Goal: Communication & Community: Participate in discussion

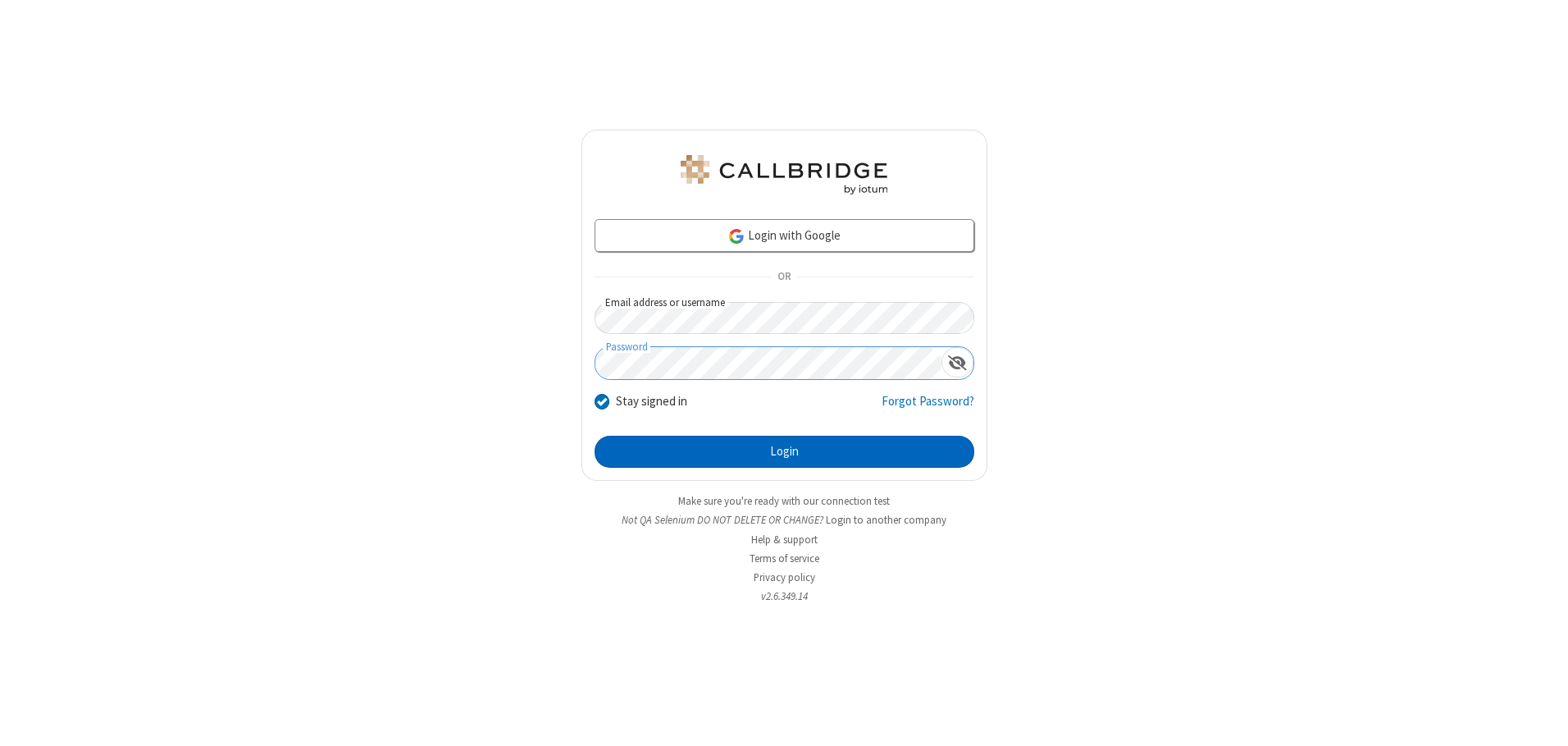
click at [784, 451] on button "Login" at bounding box center [784, 451] width 380 height 32
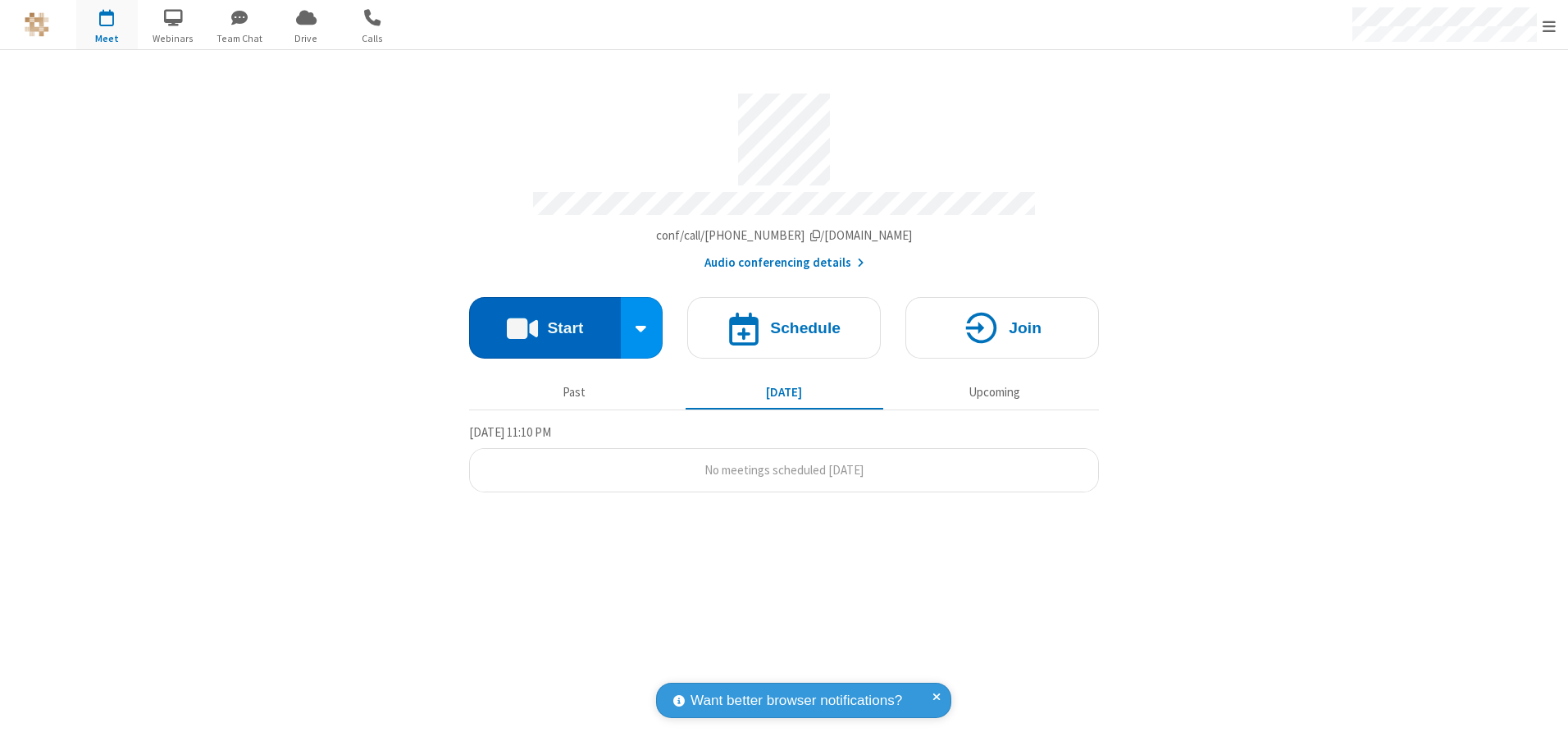
click at [544, 321] on button "Start" at bounding box center [545, 328] width 151 height 62
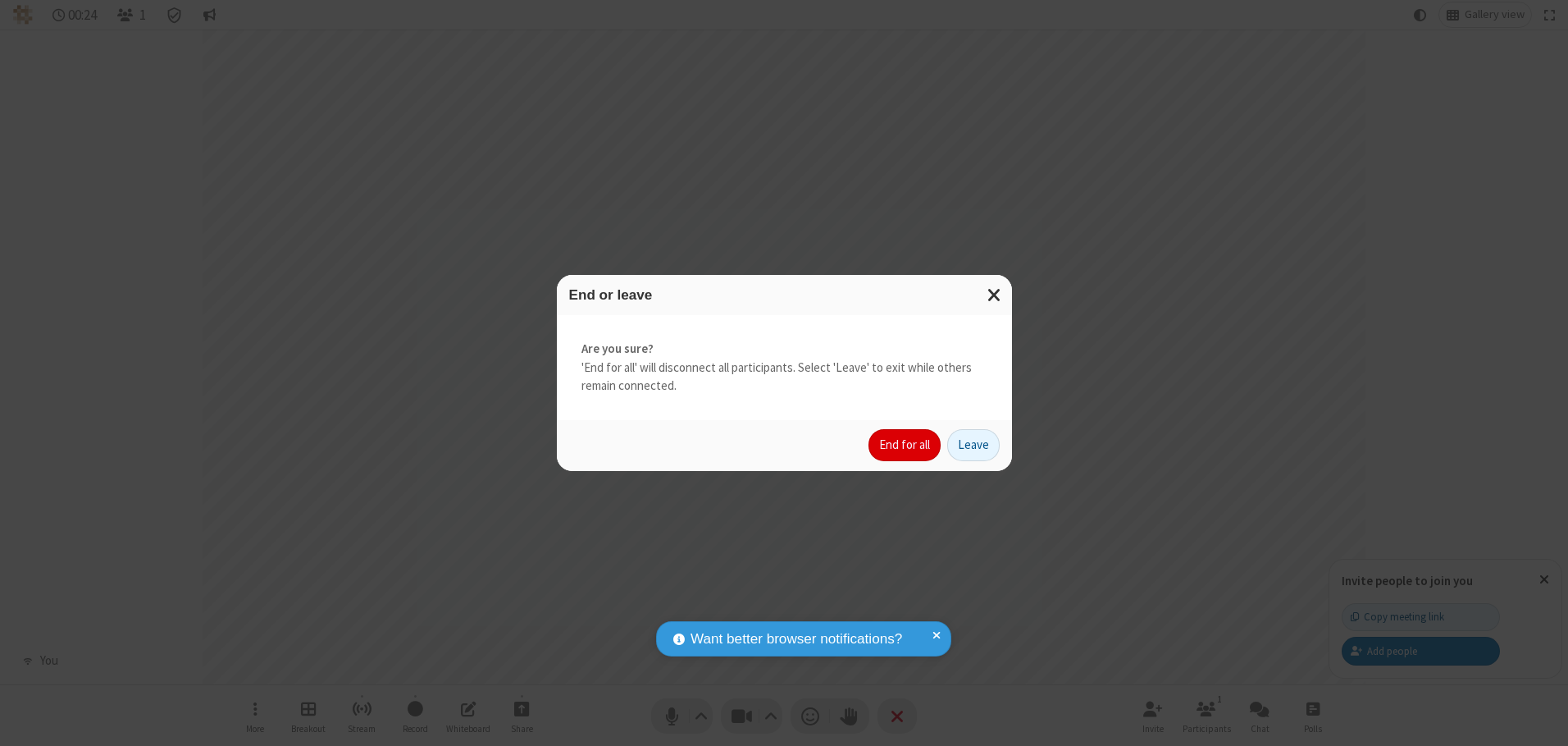
click at [906, 445] on button "End for all" at bounding box center [904, 445] width 72 height 32
